Goal: Information Seeking & Learning: Learn about a topic

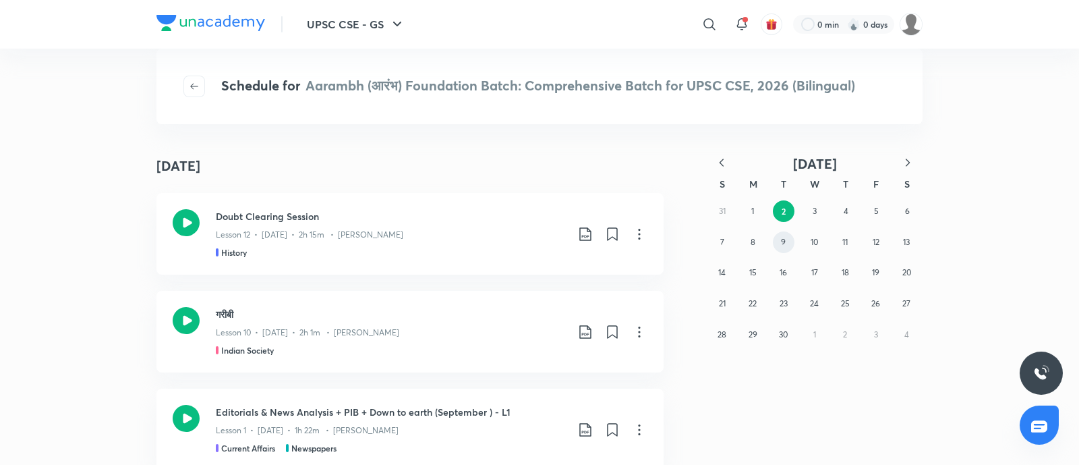
click at [782, 245] on abbr "9" at bounding box center [783, 242] width 5 height 10
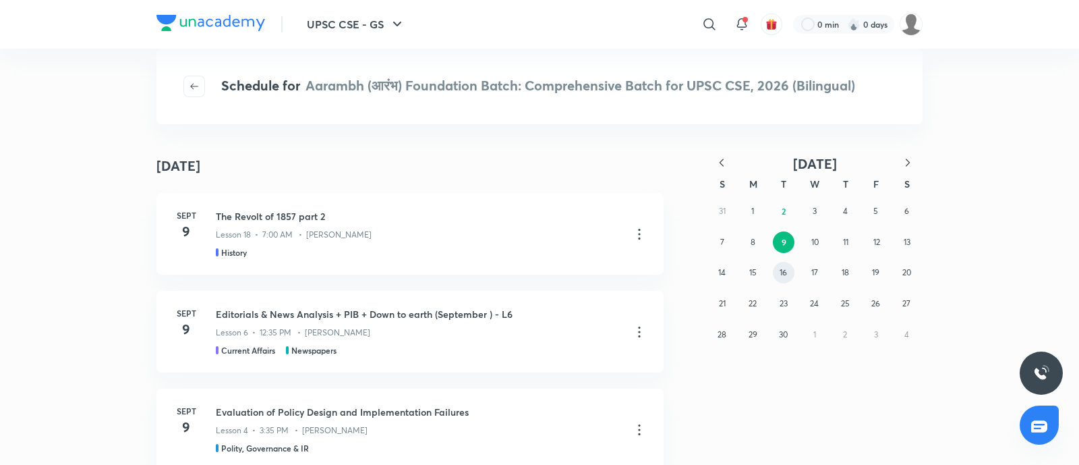
click at [778, 266] on button "16" at bounding box center [784, 273] width 22 height 22
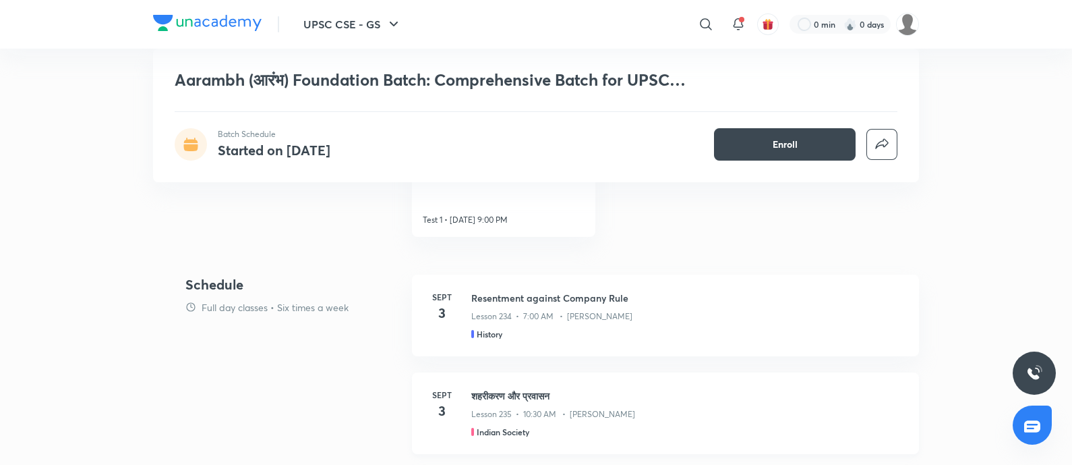
scroll to position [1517, 0]
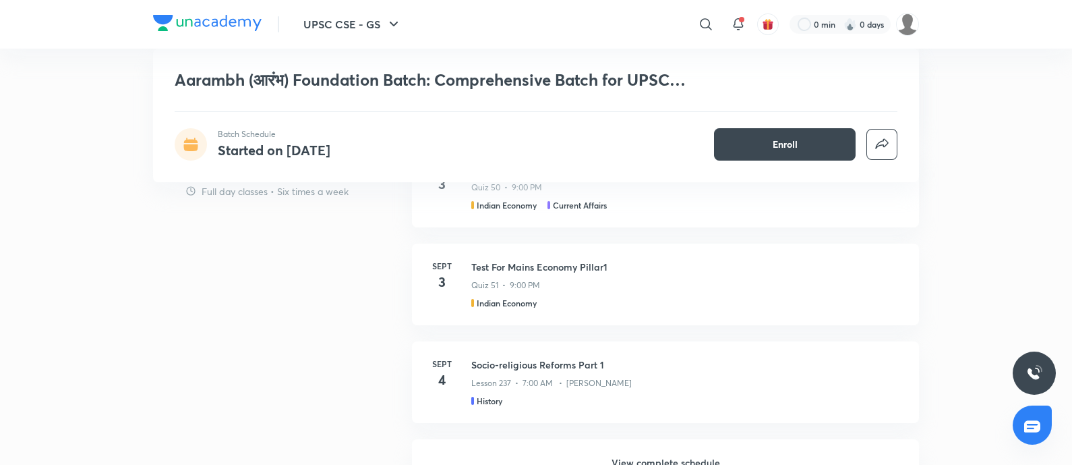
click at [659, 455] on h6 "View complete schedule" at bounding box center [665, 462] width 507 height 47
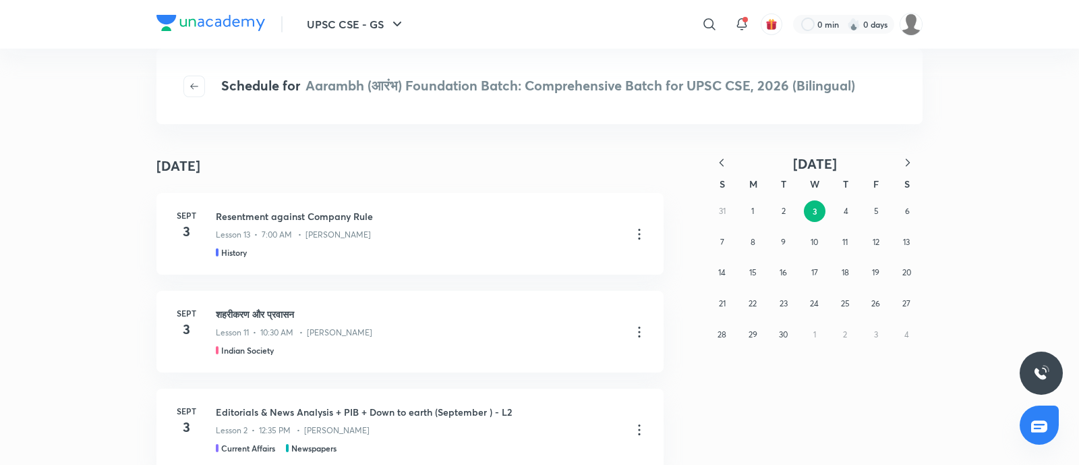
click at [728, 160] on button "button" at bounding box center [722, 163] width 30 height 17
click at [728, 160] on icon "button" at bounding box center [721, 162] width 13 height 13
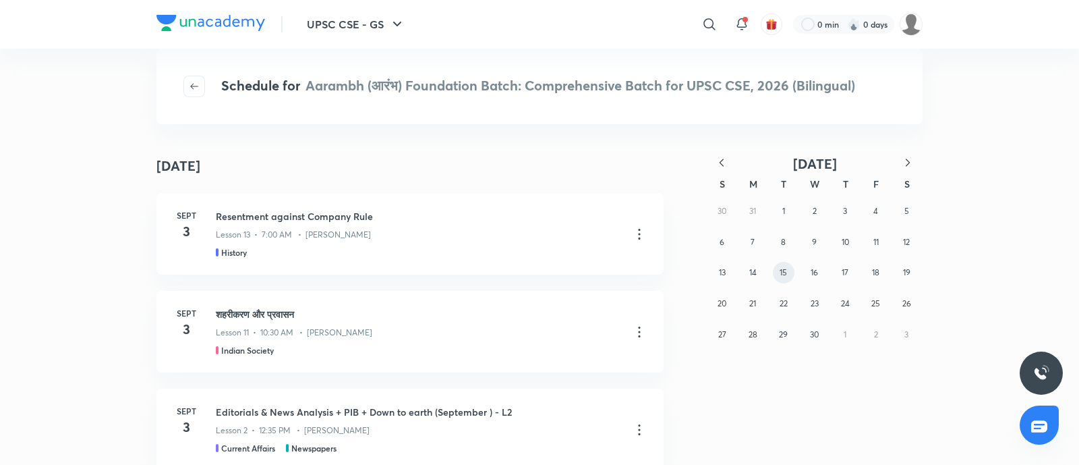
click at [776, 273] on button "15" at bounding box center [784, 273] width 22 height 22
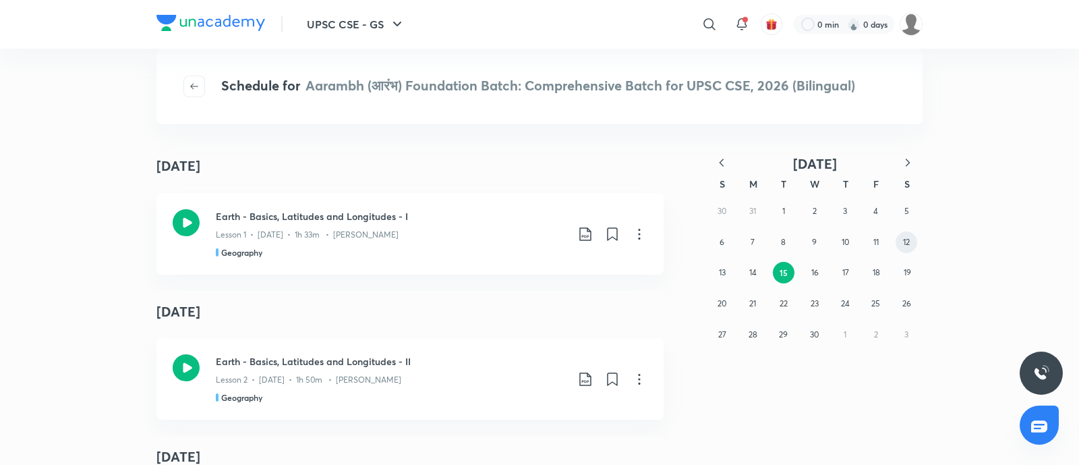
click at [912, 237] on button "12" at bounding box center [906, 242] width 22 height 22
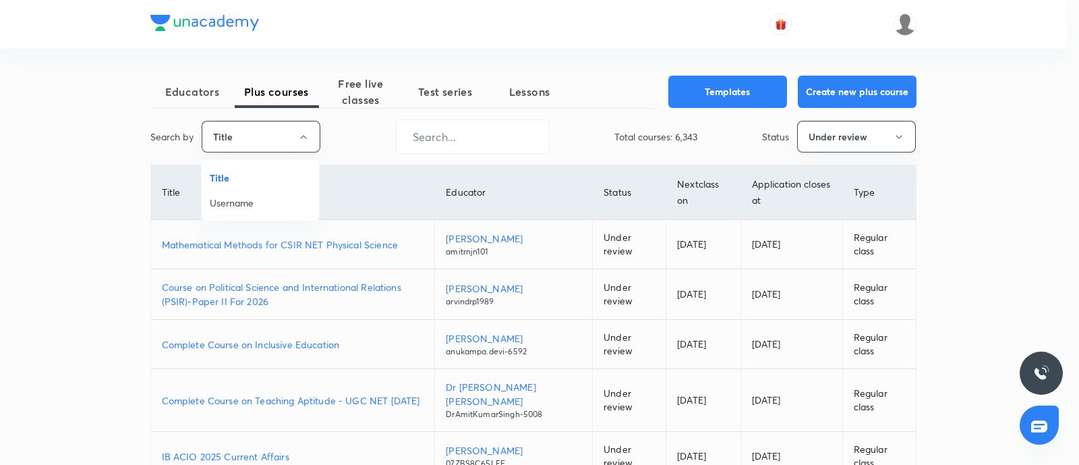
click at [227, 202] on span "Username" at bounding box center [260, 203] width 101 height 14
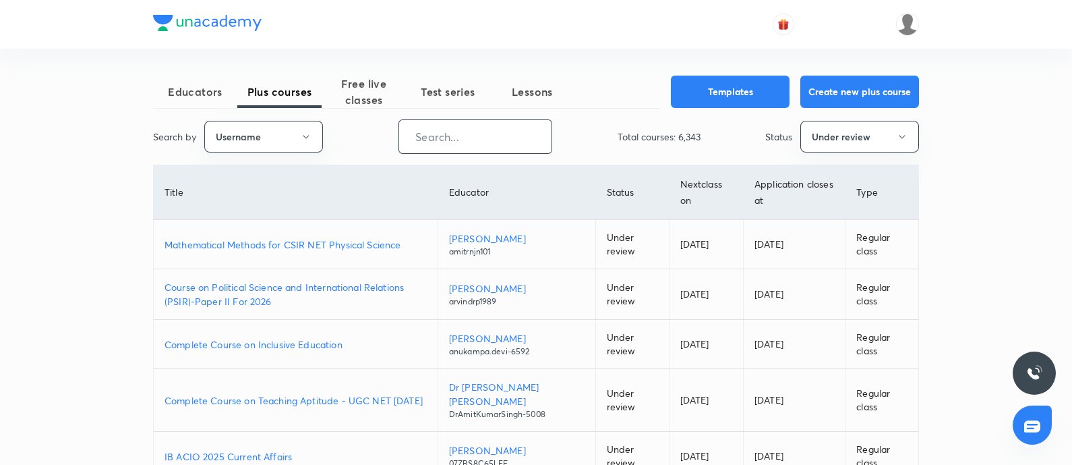
click at [418, 143] on input "text" at bounding box center [475, 136] width 152 height 34
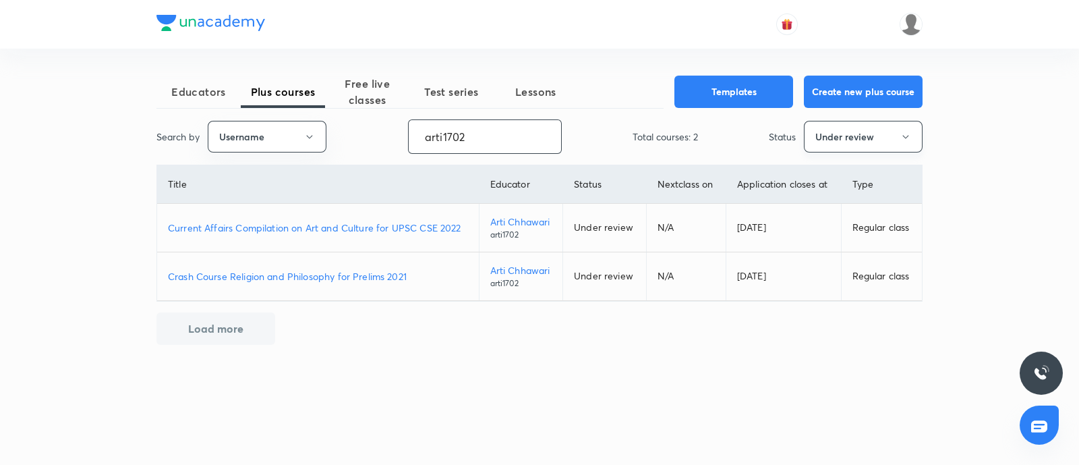
type input "arti1702"
click at [856, 134] on button "Under review" at bounding box center [863, 137] width 119 height 32
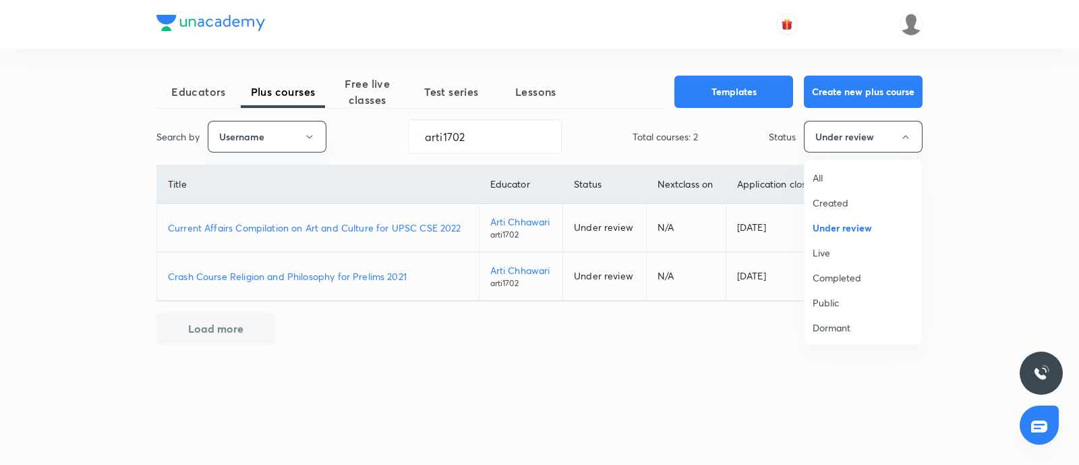
drag, startPoint x: 843, startPoint y: 276, endPoint x: 543, endPoint y: 251, distance: 301.1
click at [843, 276] on span "Completed" at bounding box center [862, 277] width 101 height 14
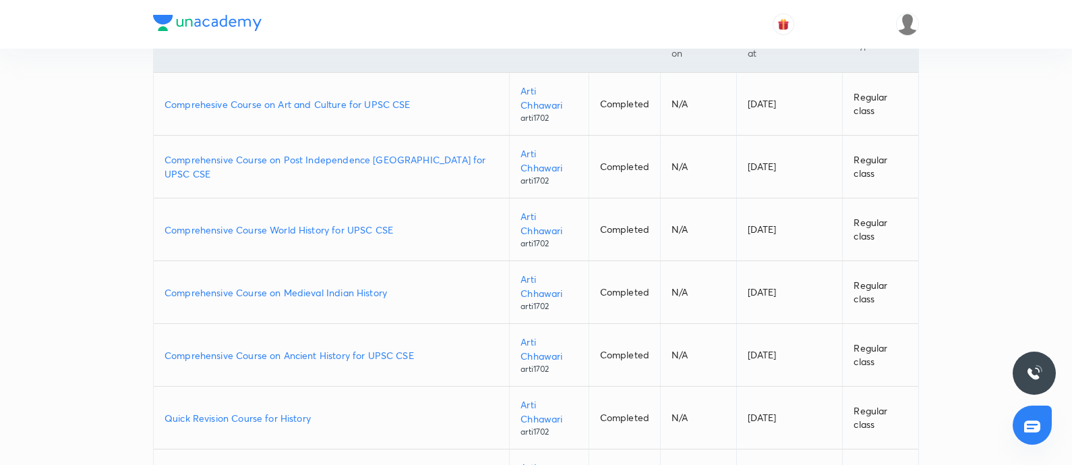
scroll to position [168, 0]
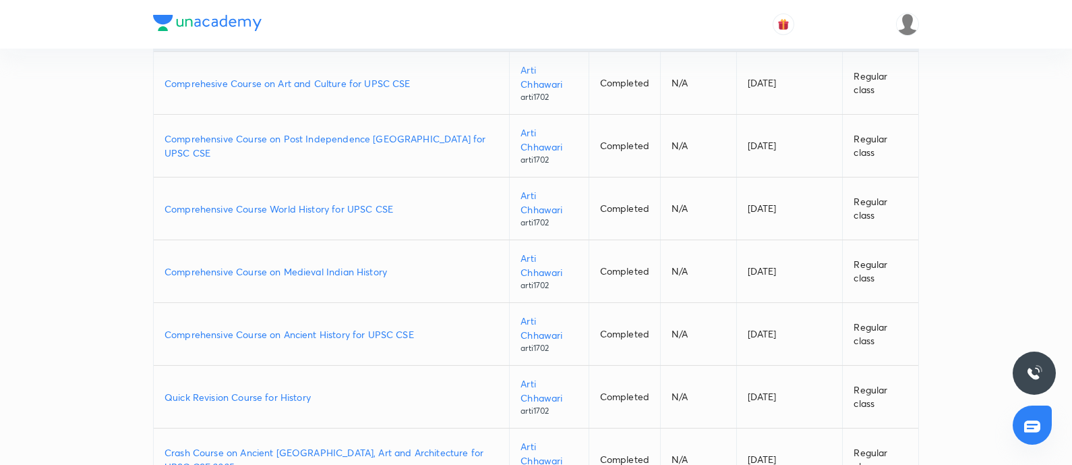
click at [355, 332] on p "Comprehensive Course on Ancient History for UPSC CSE" at bounding box center [332, 334] width 334 height 14
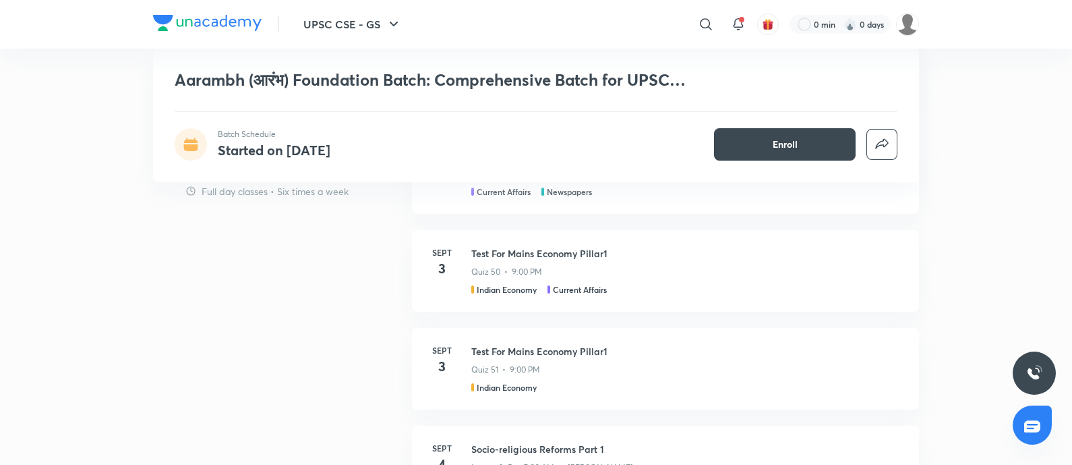
scroll to position [1686, 0]
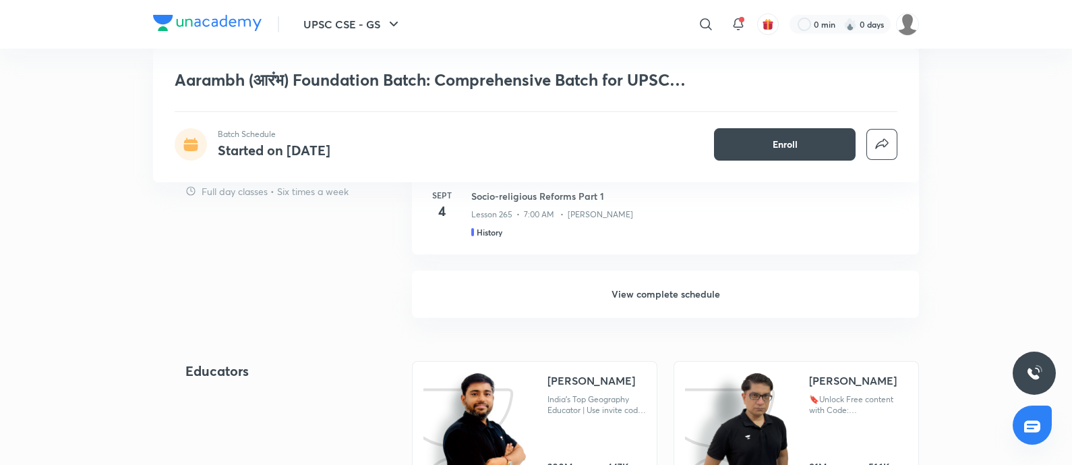
click at [655, 298] on h6 "View complete schedule" at bounding box center [665, 293] width 507 height 47
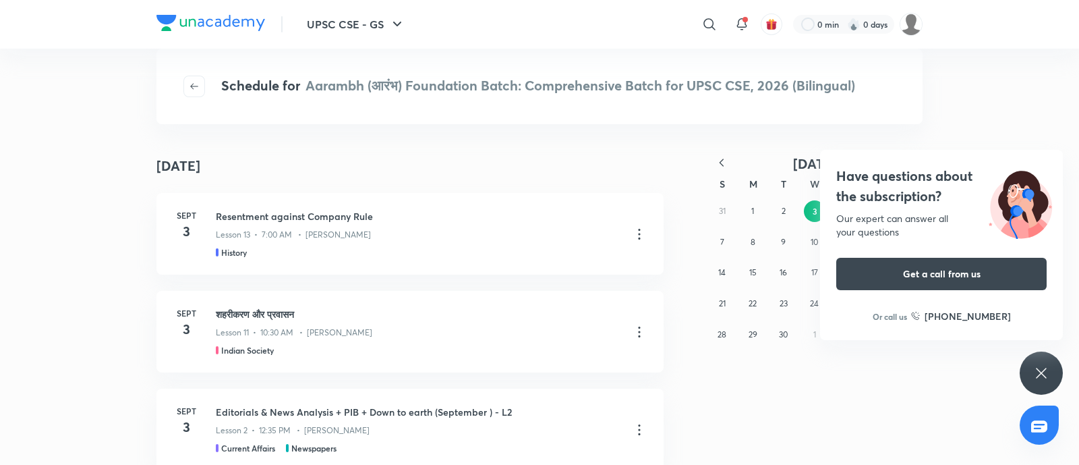
click at [912, 199] on h4 "Have questions about the subscription?" at bounding box center [941, 186] width 210 height 40
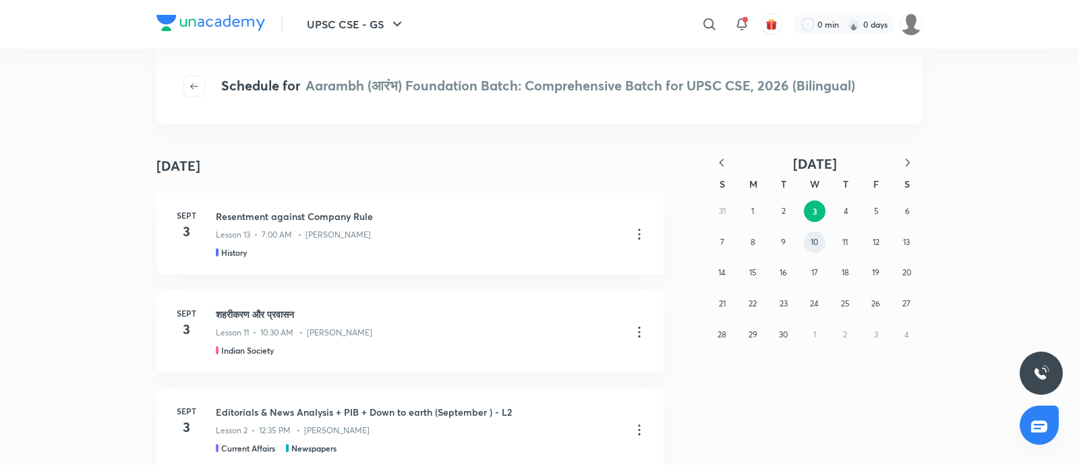
click at [812, 246] on abbr "10" at bounding box center [813, 242] width 7 height 10
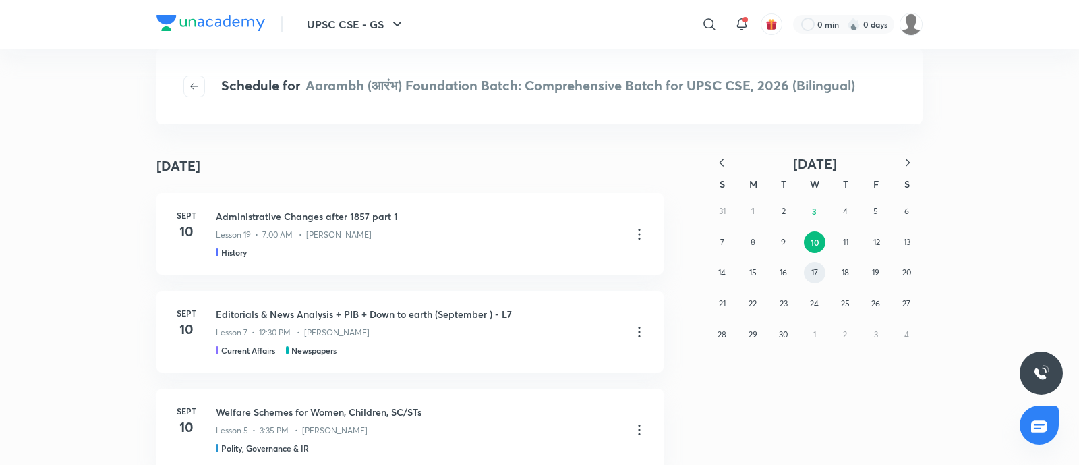
click at [815, 262] on button "17" at bounding box center [815, 273] width 22 height 22
click at [820, 305] on button "24" at bounding box center [815, 304] width 22 height 22
click at [634, 231] on icon at bounding box center [639, 234] width 16 height 16
click at [548, 265] on p "Go to course page" at bounding box center [536, 267] width 80 height 14
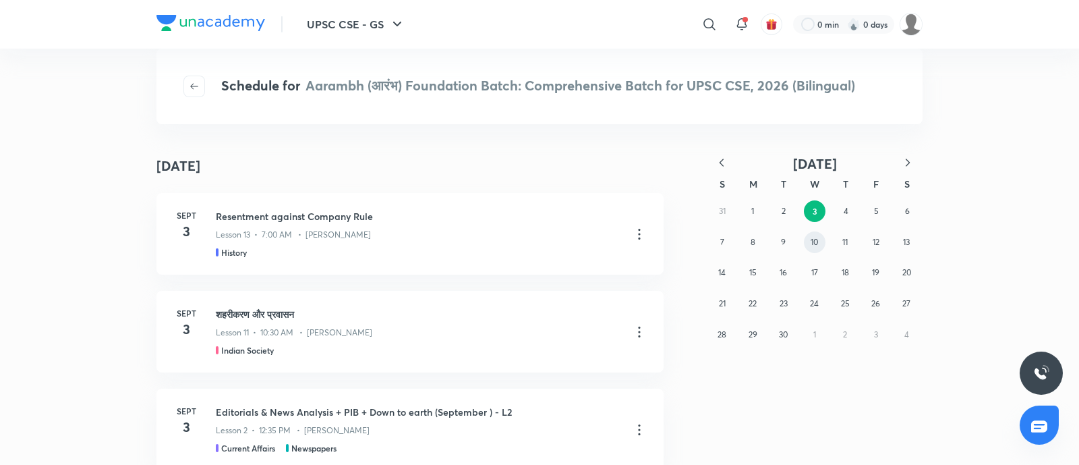
click at [816, 243] on abbr "10" at bounding box center [813, 242] width 7 height 10
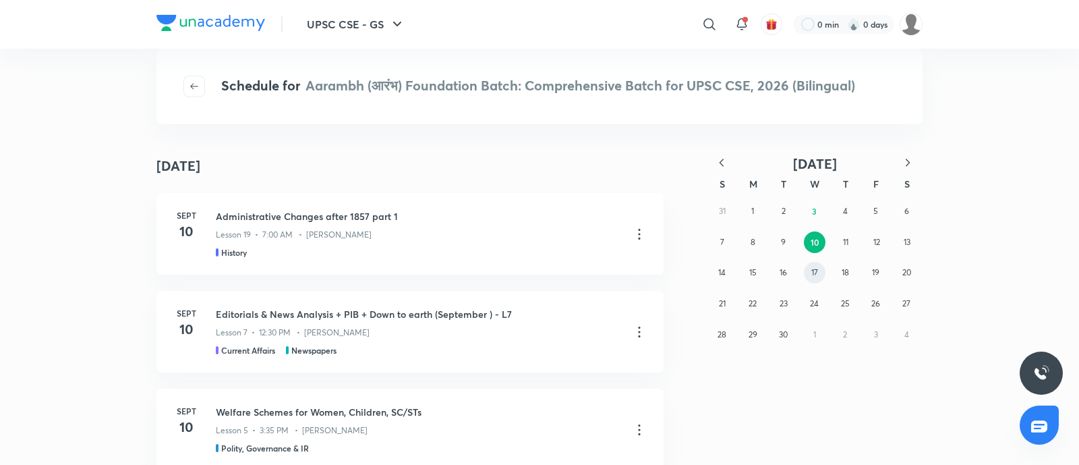
click at [812, 267] on abbr "17" at bounding box center [814, 272] width 7 height 10
click at [810, 296] on button "24" at bounding box center [815, 304] width 22 height 22
